Goal: Contribute content

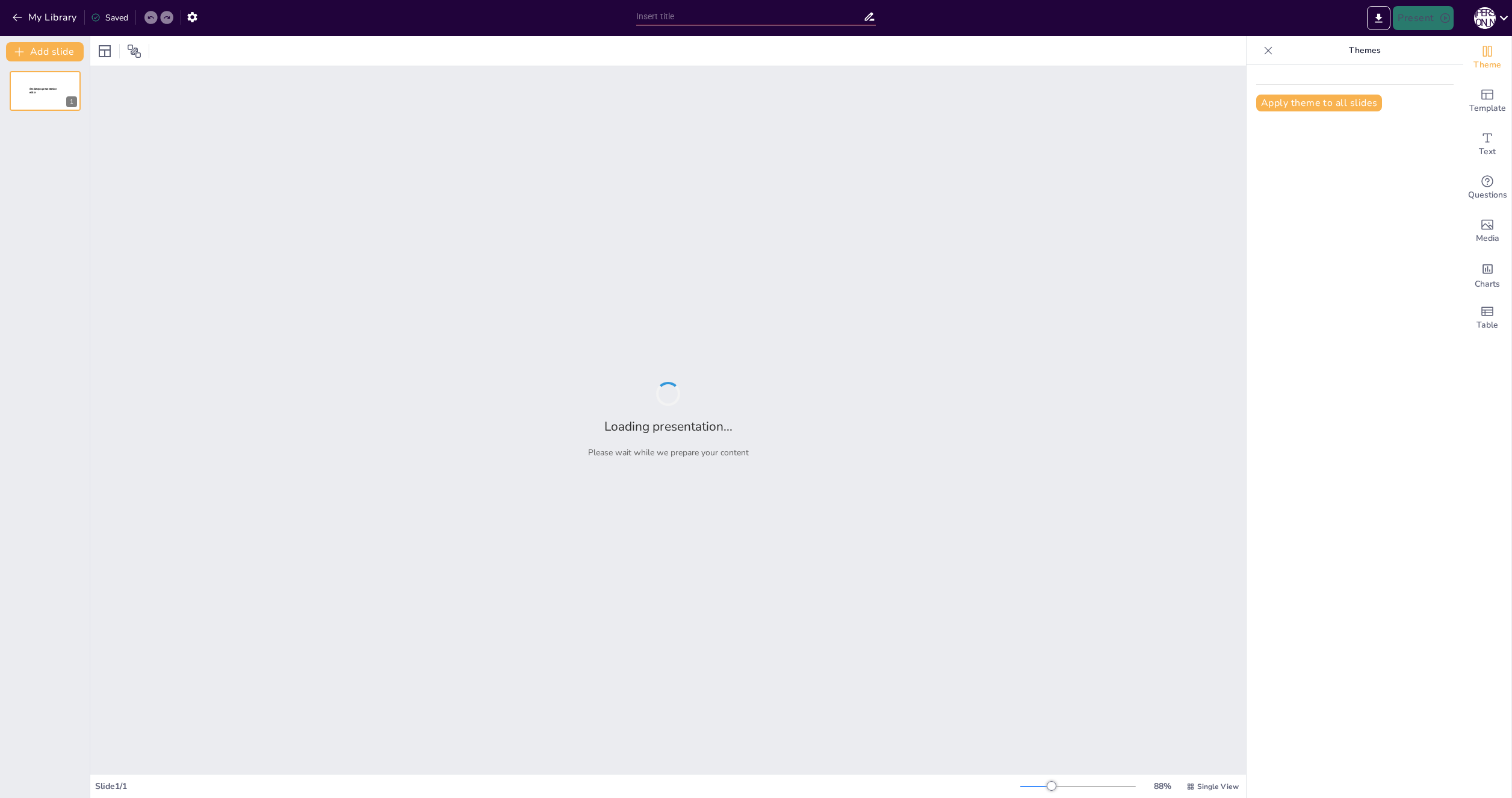
type input "Знакомьтесь: Новые лица нашей команды!"
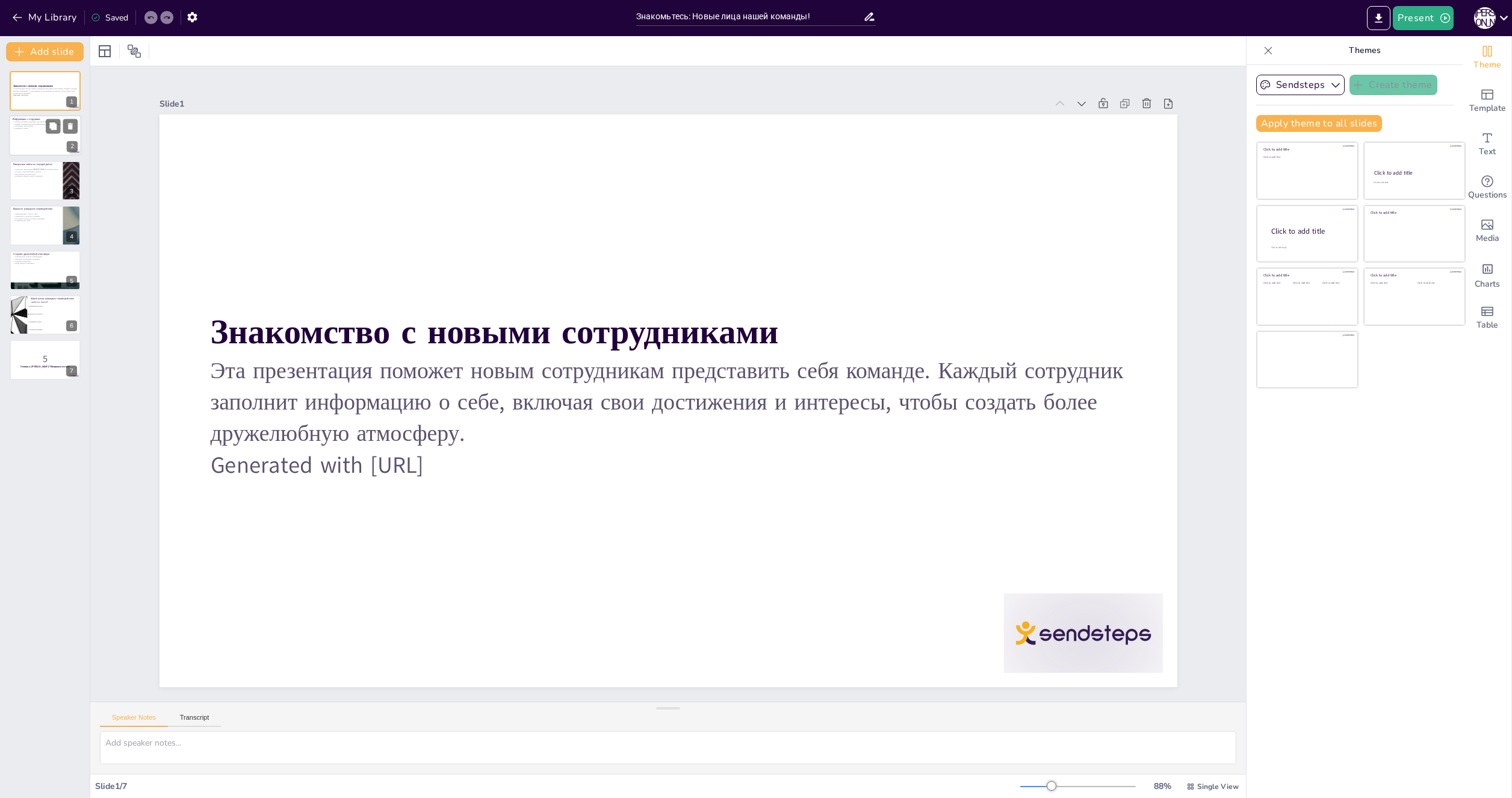
checkbox input "true"
click at [35, 126] on p "Обсуждение опыта работы" at bounding box center [45, 126] width 65 height 2
type textarea "Loremi dolorsi a consectet adipis elitseddoe tempori utla etdol magnaaliq en a …"
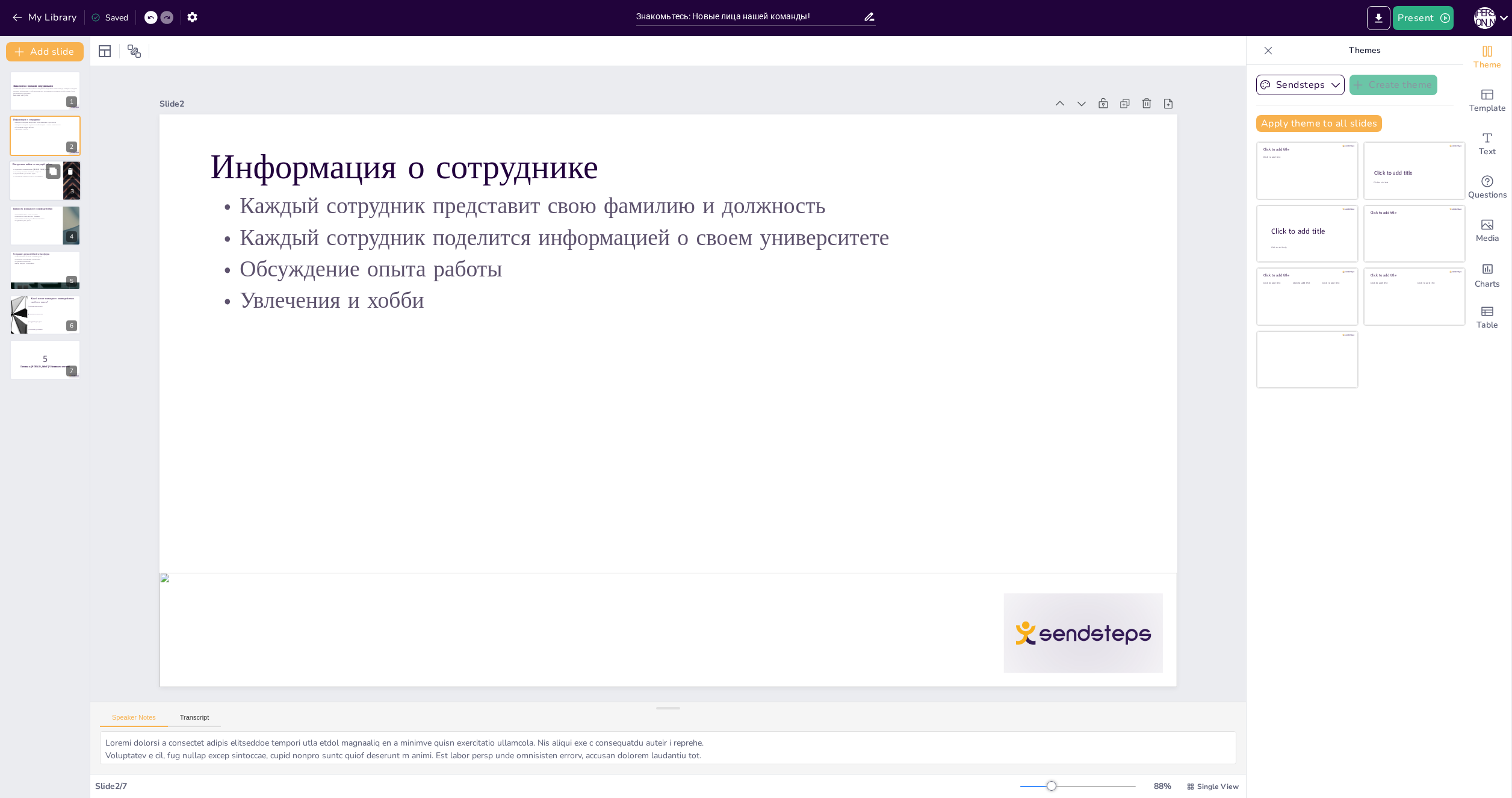
checkbox input "true"
click at [36, 168] on p "Поделитесь интересными [PERSON_NAME] из текущей работы" at bounding box center [36, 169] width 47 height 2
type textarea "Loremipsum dolor sitam consectetu adipisc e seddoe temp incidi u labore etdo ma…"
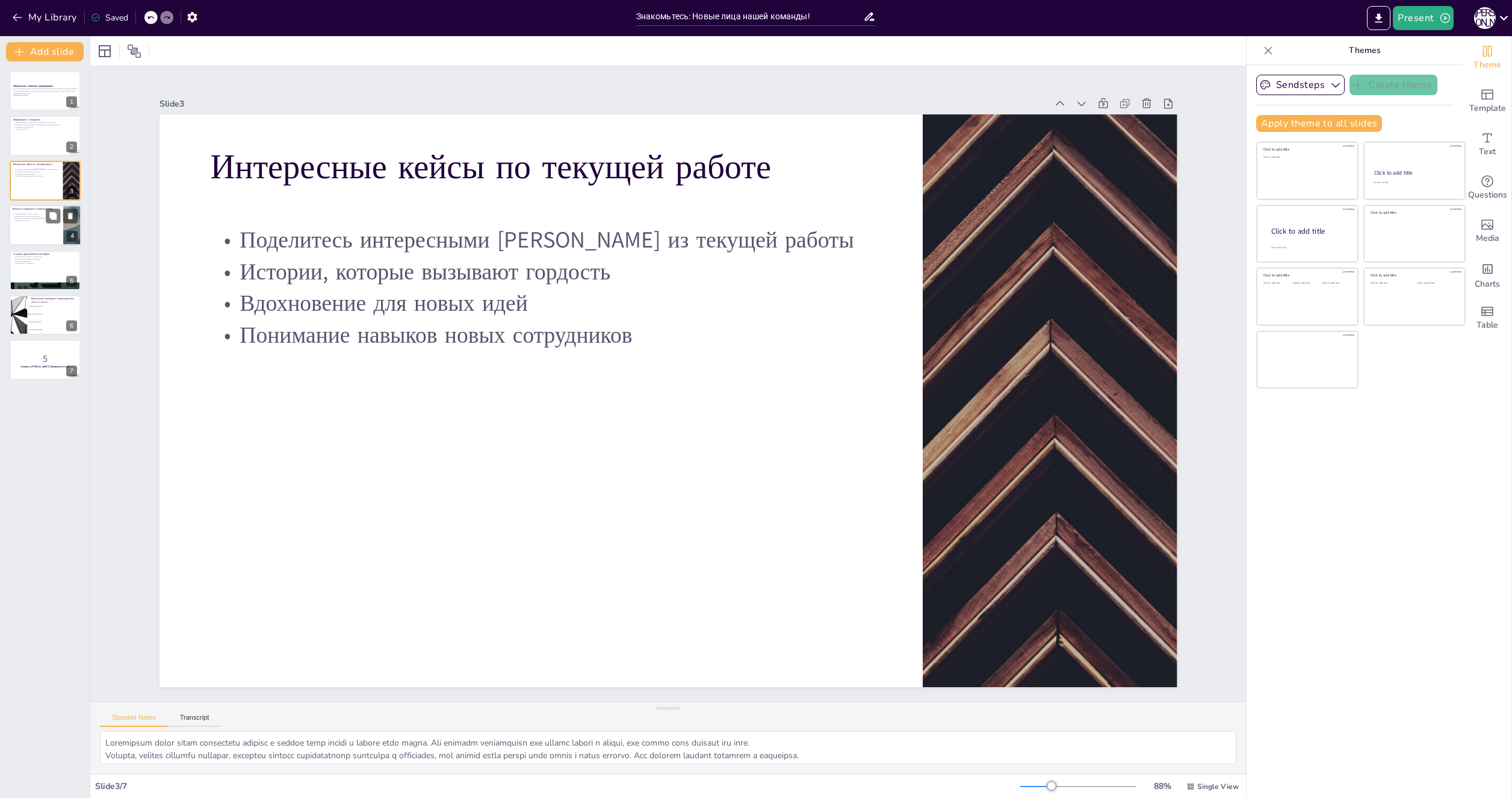
checkbox input "true"
click at [28, 220] on p "Поддержка друг друга" at bounding box center [36, 221] width 47 height 2
type textarea "Loremipsumdolo s ametcon adipiscin elitsed doeiusmodt incididuntu labo etdolo m…"
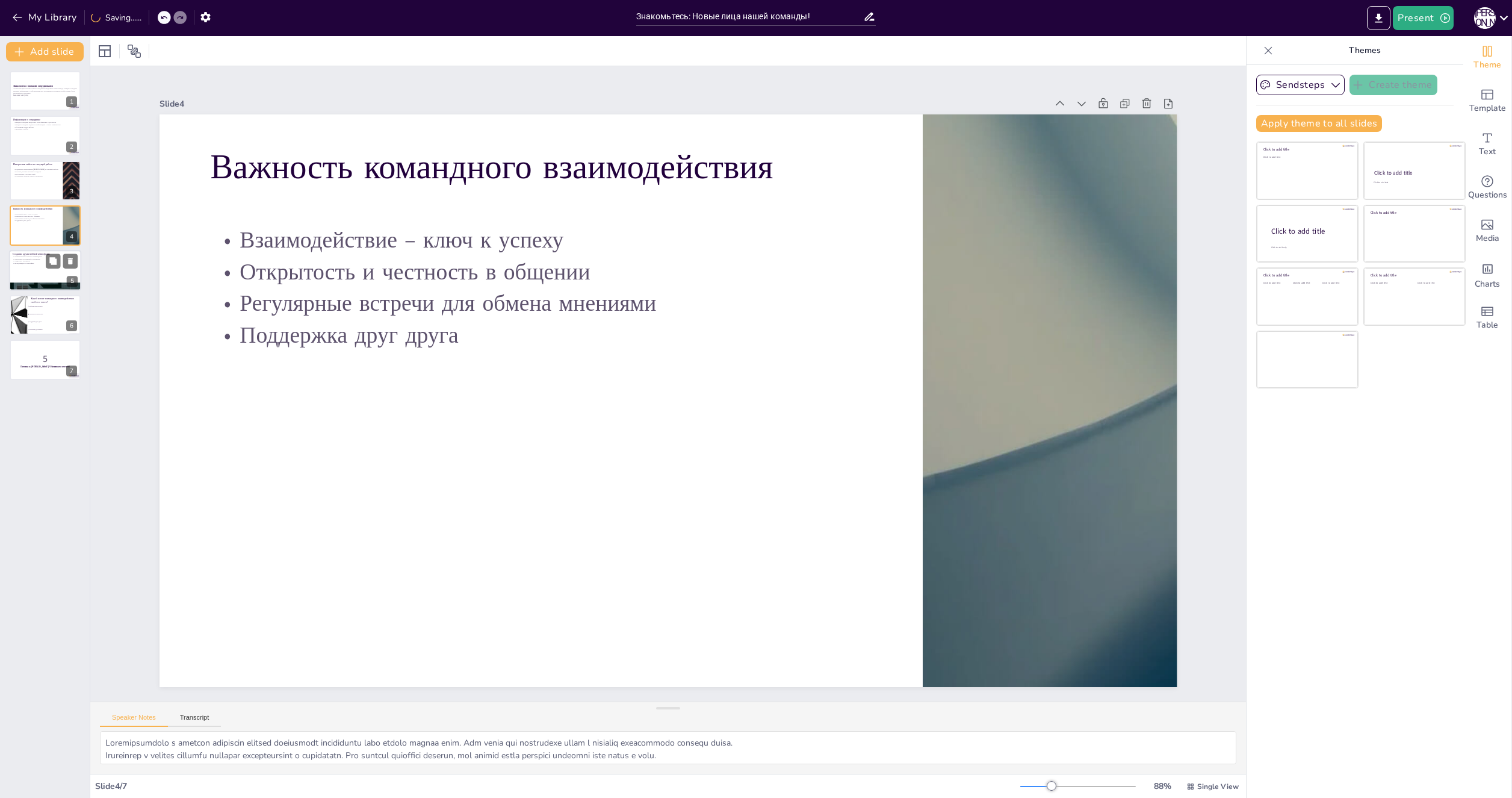
checkbox input "true"
click at [22, 274] on div at bounding box center [45, 270] width 72 height 41
type textarea "Loremipsumdo sitamet c adipiscinge seddoeiu temporincid utlab etdolo magn aliqu…"
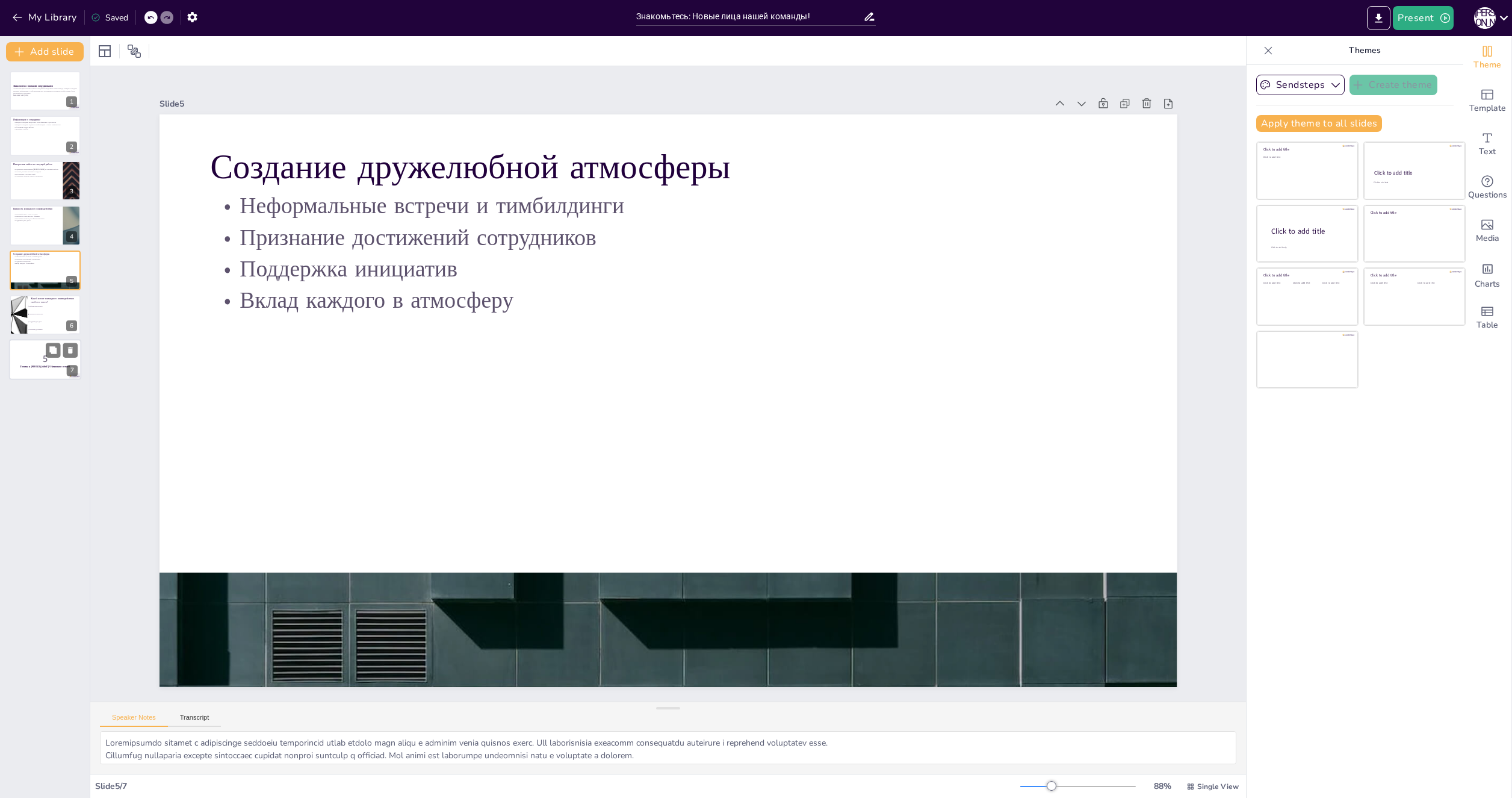
checkbox input "true"
click at [24, 354] on p "5" at bounding box center [45, 359] width 65 height 13
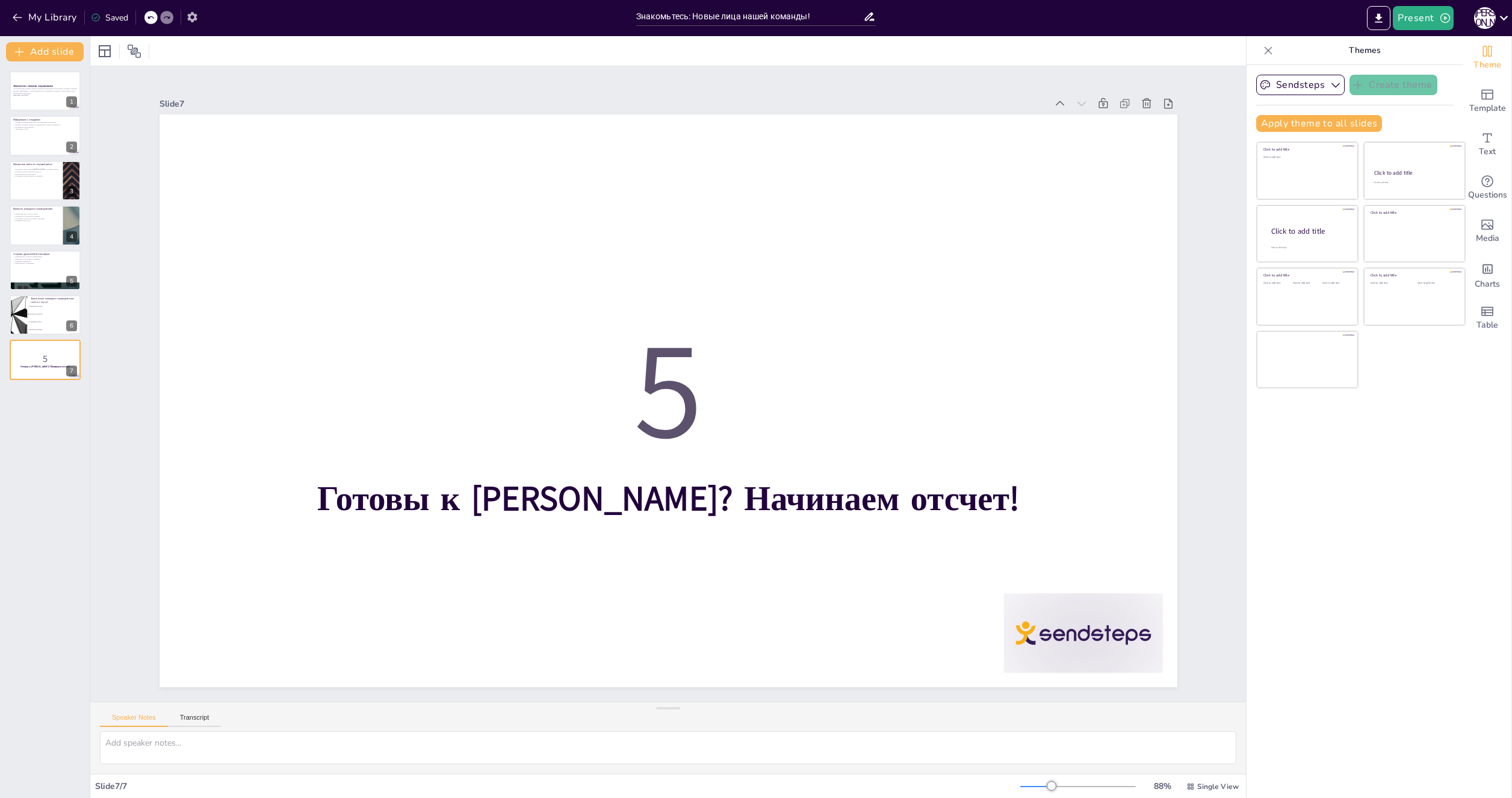
checkbox input "true"
